Goal: Ask a question

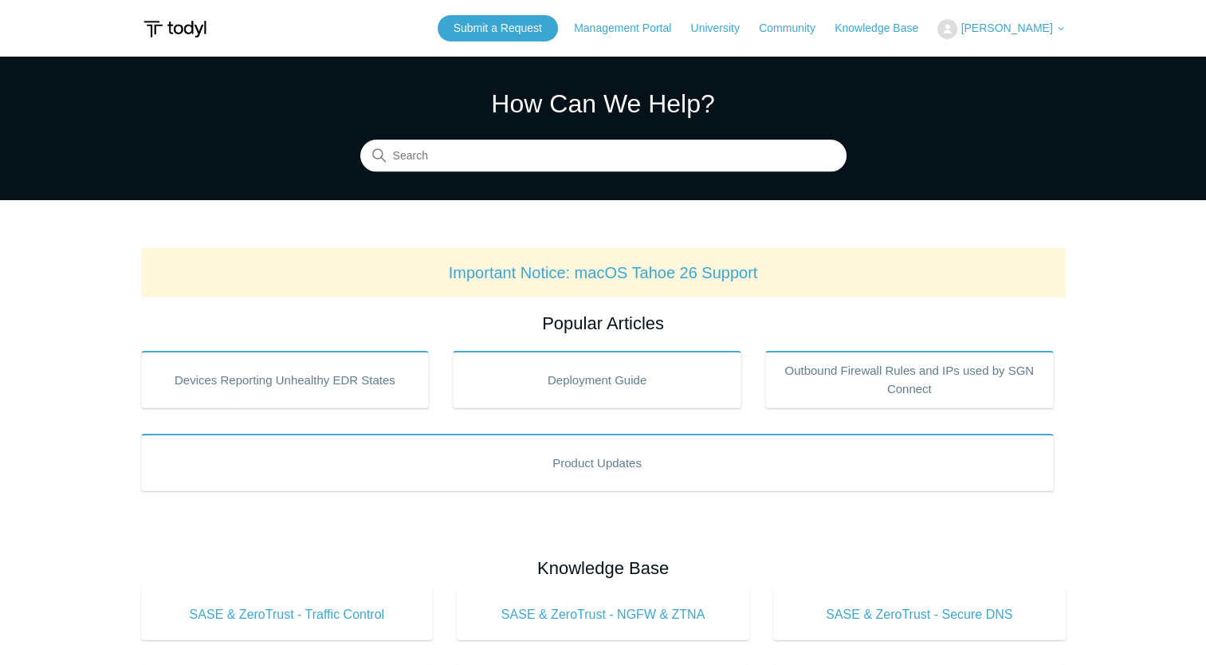
click at [1061, 32] on icon at bounding box center [1061, 29] width 10 height 10
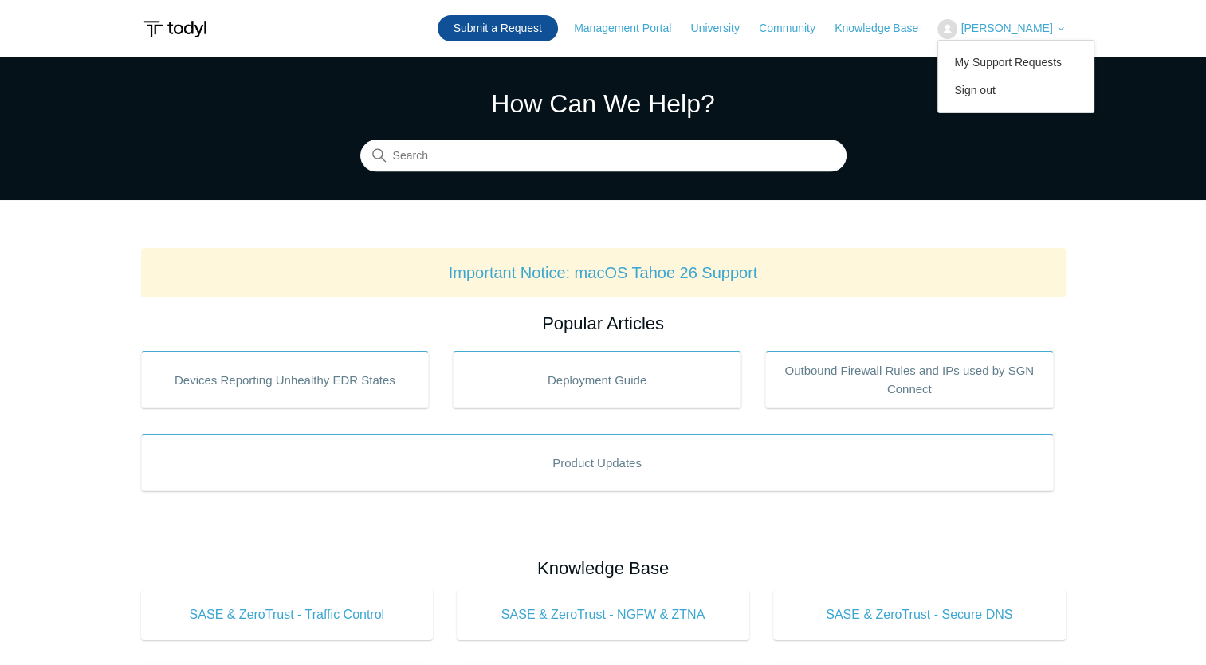
click at [522, 26] on link "Submit a Request" at bounding box center [498, 28] width 120 height 26
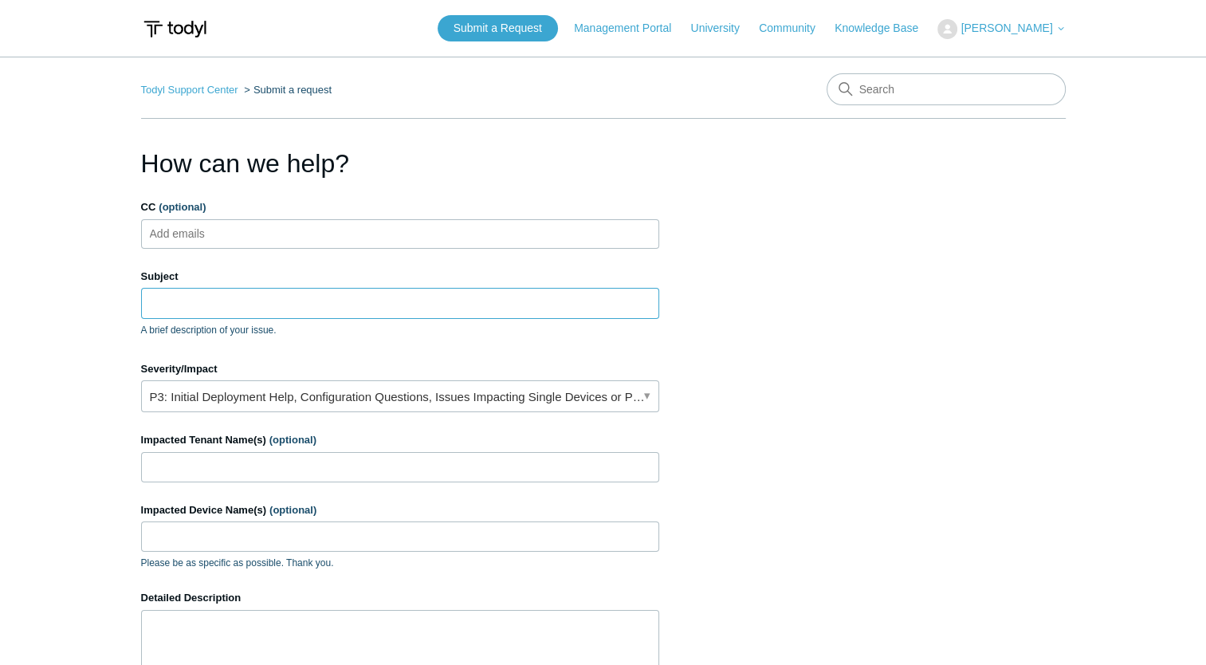
click at [202, 303] on input "Subject" at bounding box center [400, 303] width 518 height 30
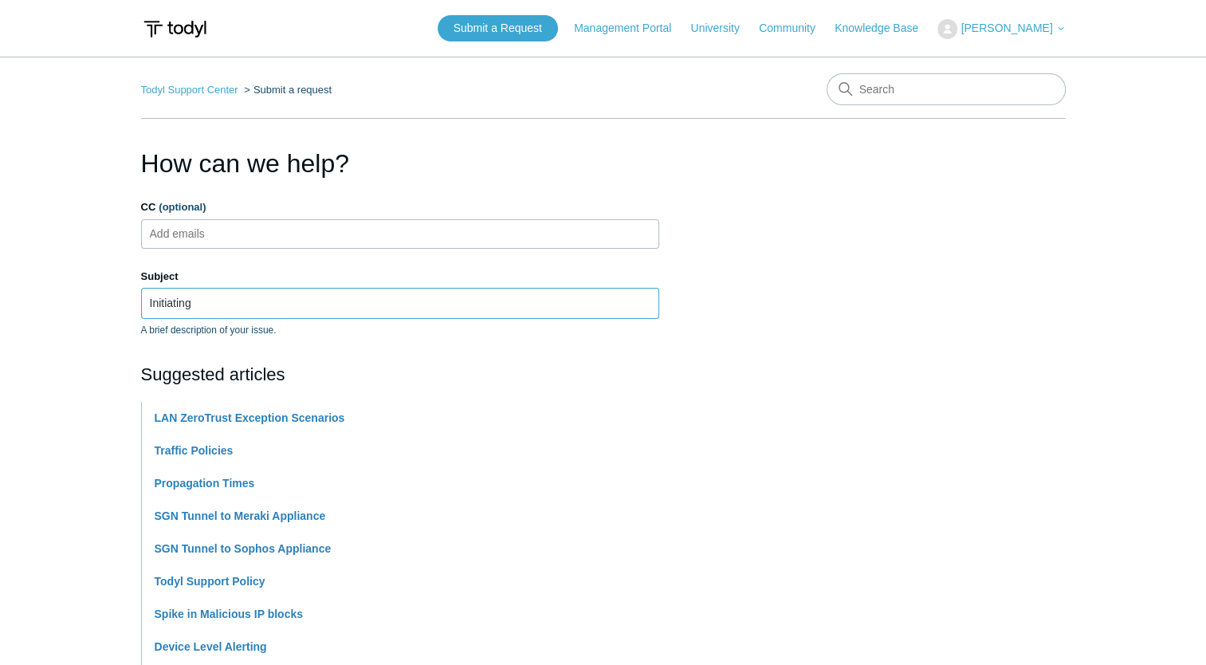
type input "Initiating"
click at [172, 28] on img at bounding box center [175, 28] width 68 height 29
click at [646, 27] on link "Management Portal" at bounding box center [630, 28] width 113 height 17
